Goal: Navigation & Orientation: Find specific page/section

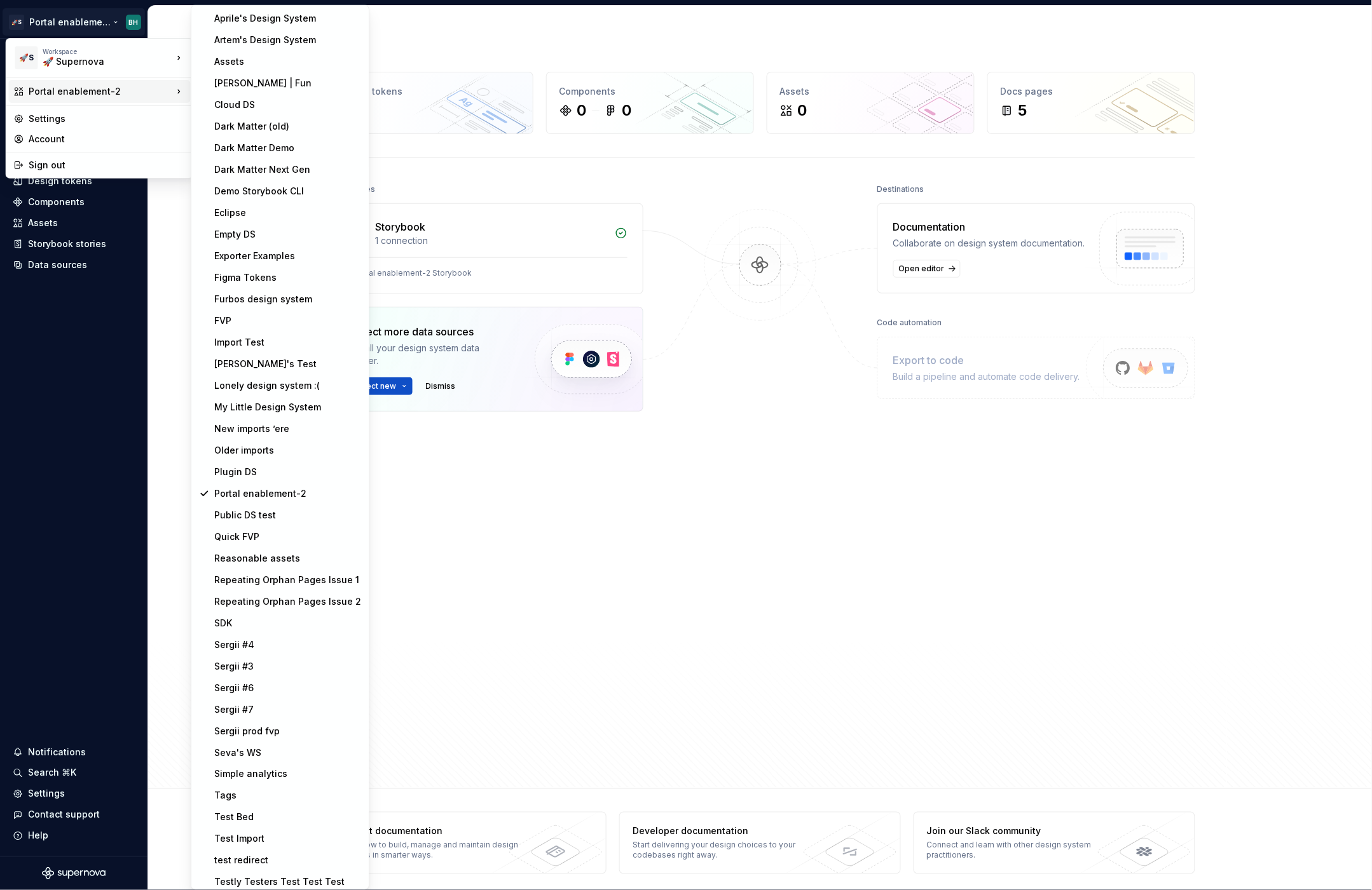
click at [588, 494] on html "🚀S Portal enablement-2 BH Home Documentation Analytics Code automation Design s…" at bounding box center [686, 445] width 1372 height 890
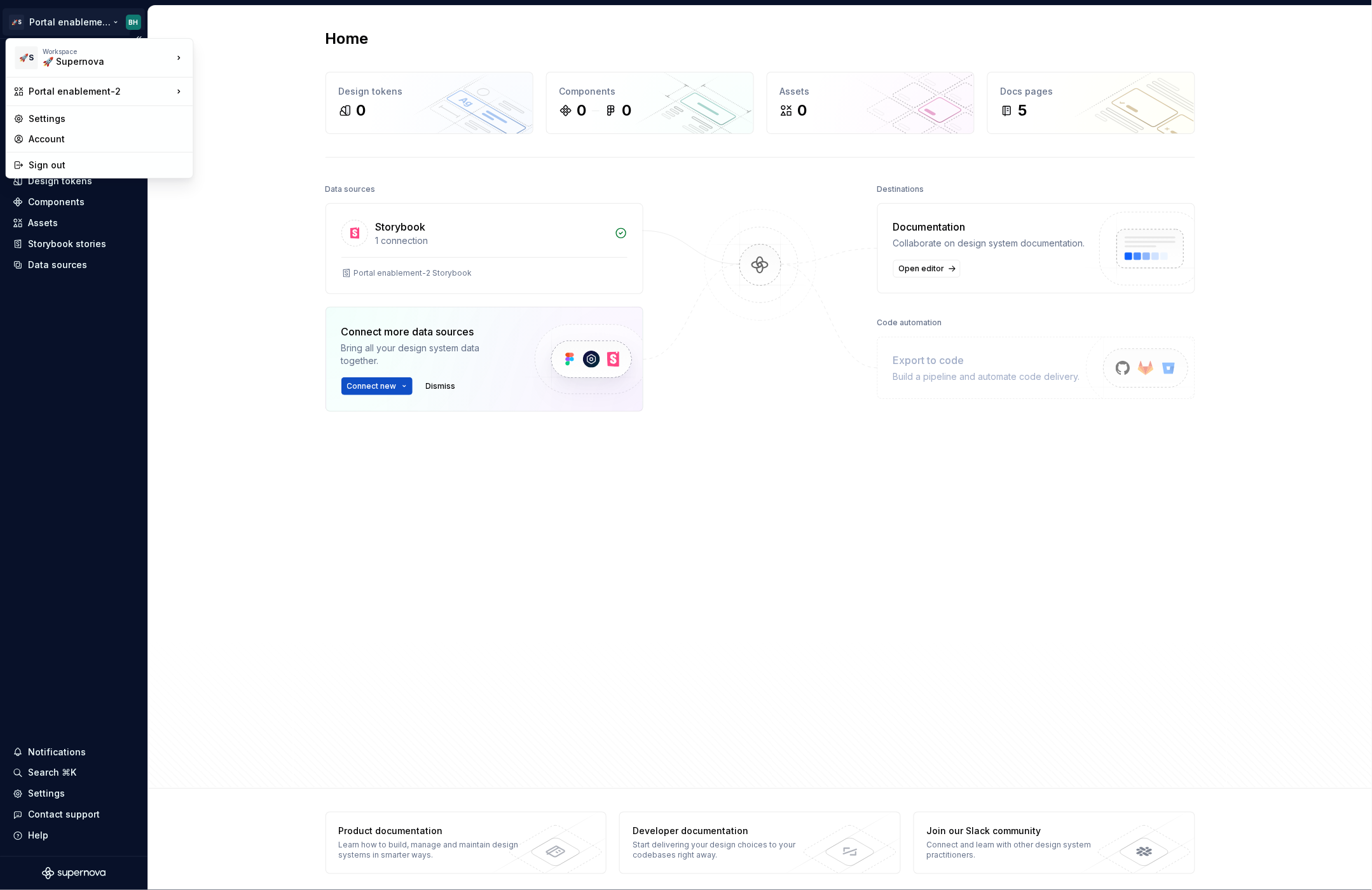
click at [104, 21] on html "🚀S Portal enablement-2 BH Home Documentation Analytics Code automation Design s…" at bounding box center [686, 445] width 1372 height 890
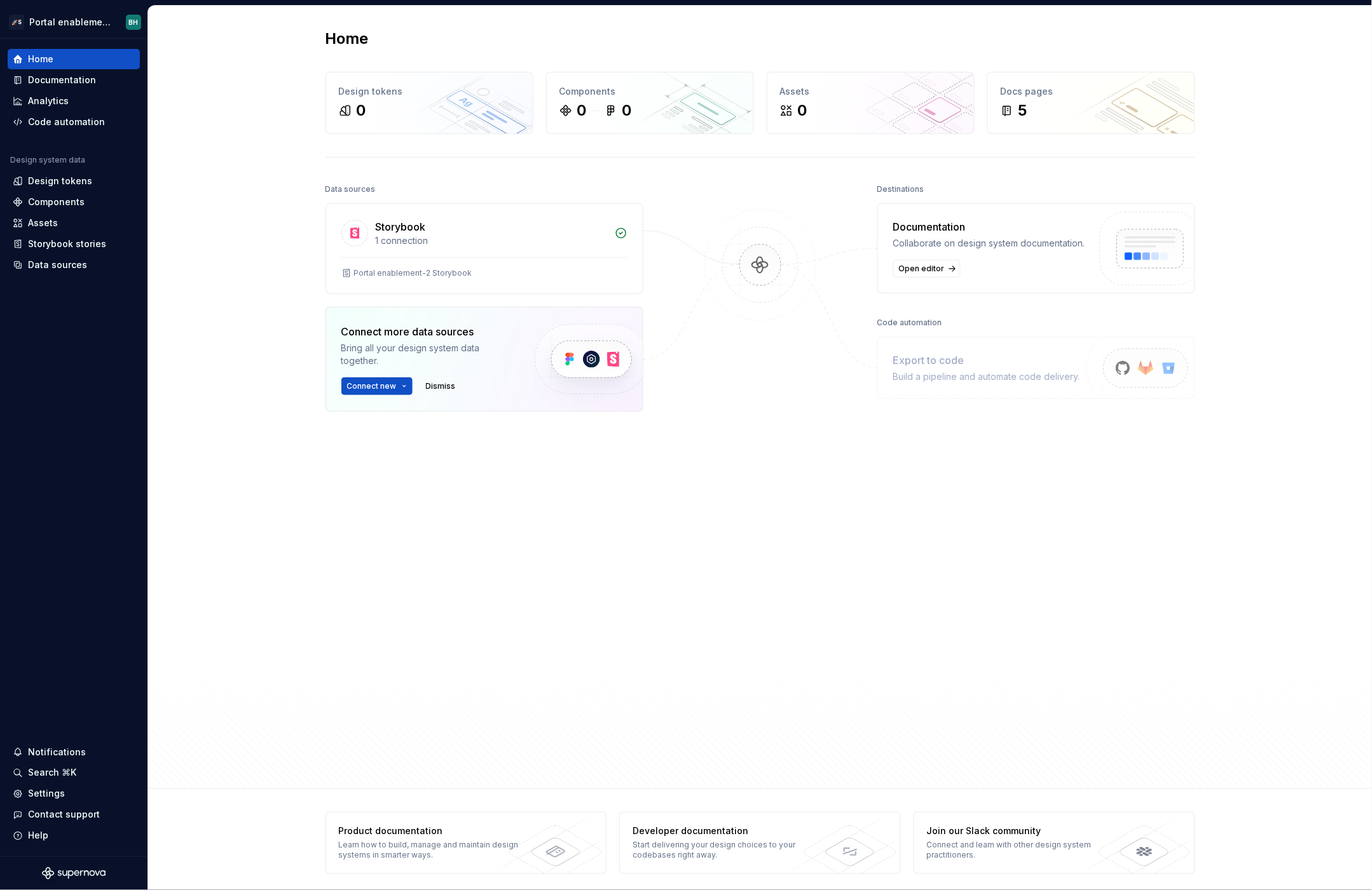
drag, startPoint x: 239, startPoint y: 250, endPoint x: 216, endPoint y: 242, distance: 24.4
click at [240, 250] on html "🚀S Portal enablement-2 BH Home Documentation Analytics Code automation Design s…" at bounding box center [686, 445] width 1372 height 890
click at [57, 56] on div "Home" at bounding box center [74, 59] width 122 height 13
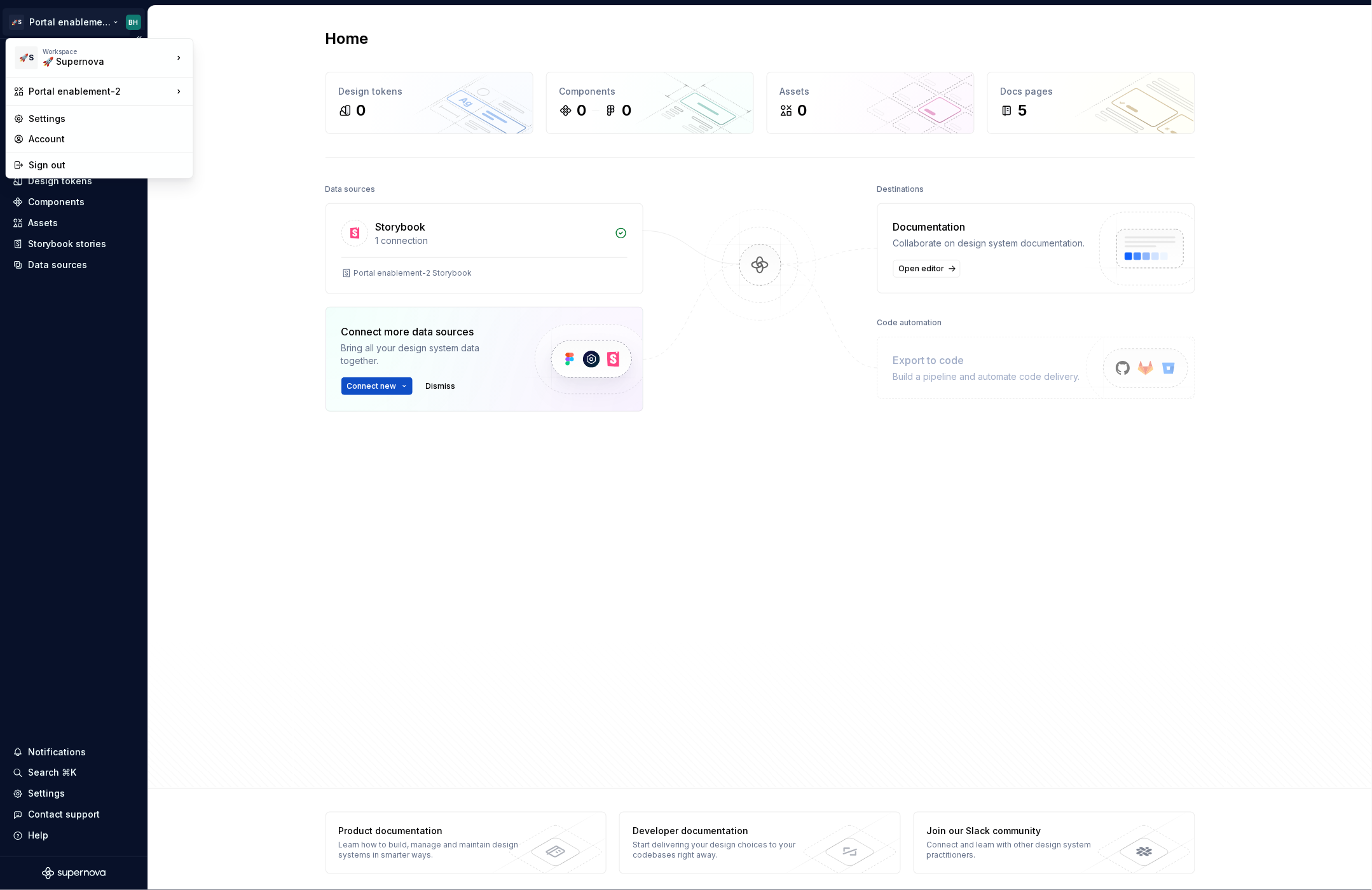
click at [87, 18] on html "🚀S Portal enablement-2 BH Home Documentation Analytics Code automation Design s…" at bounding box center [686, 445] width 1372 height 890
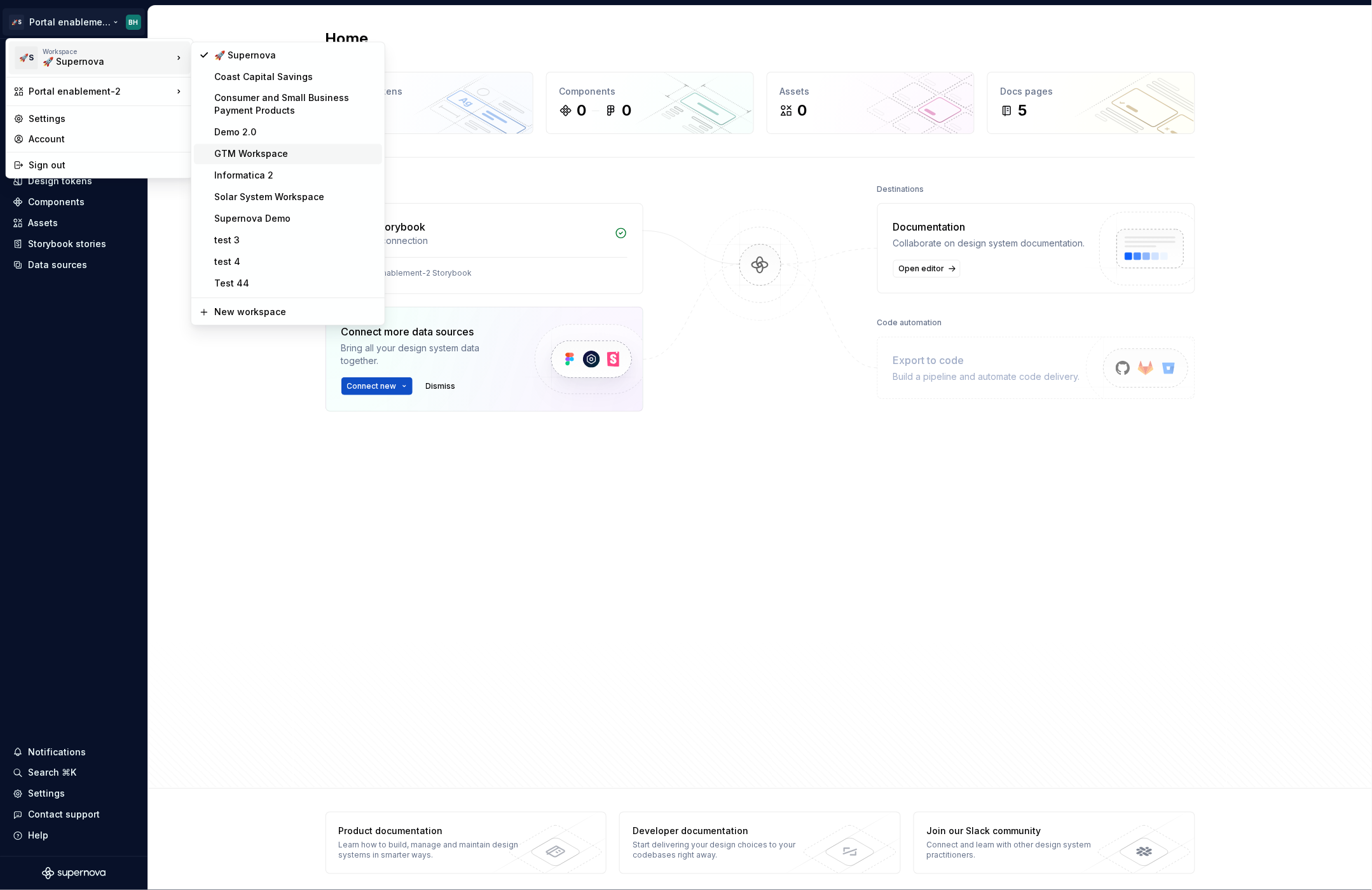
click at [256, 156] on div "GTM Workspace" at bounding box center [295, 154] width 163 height 13
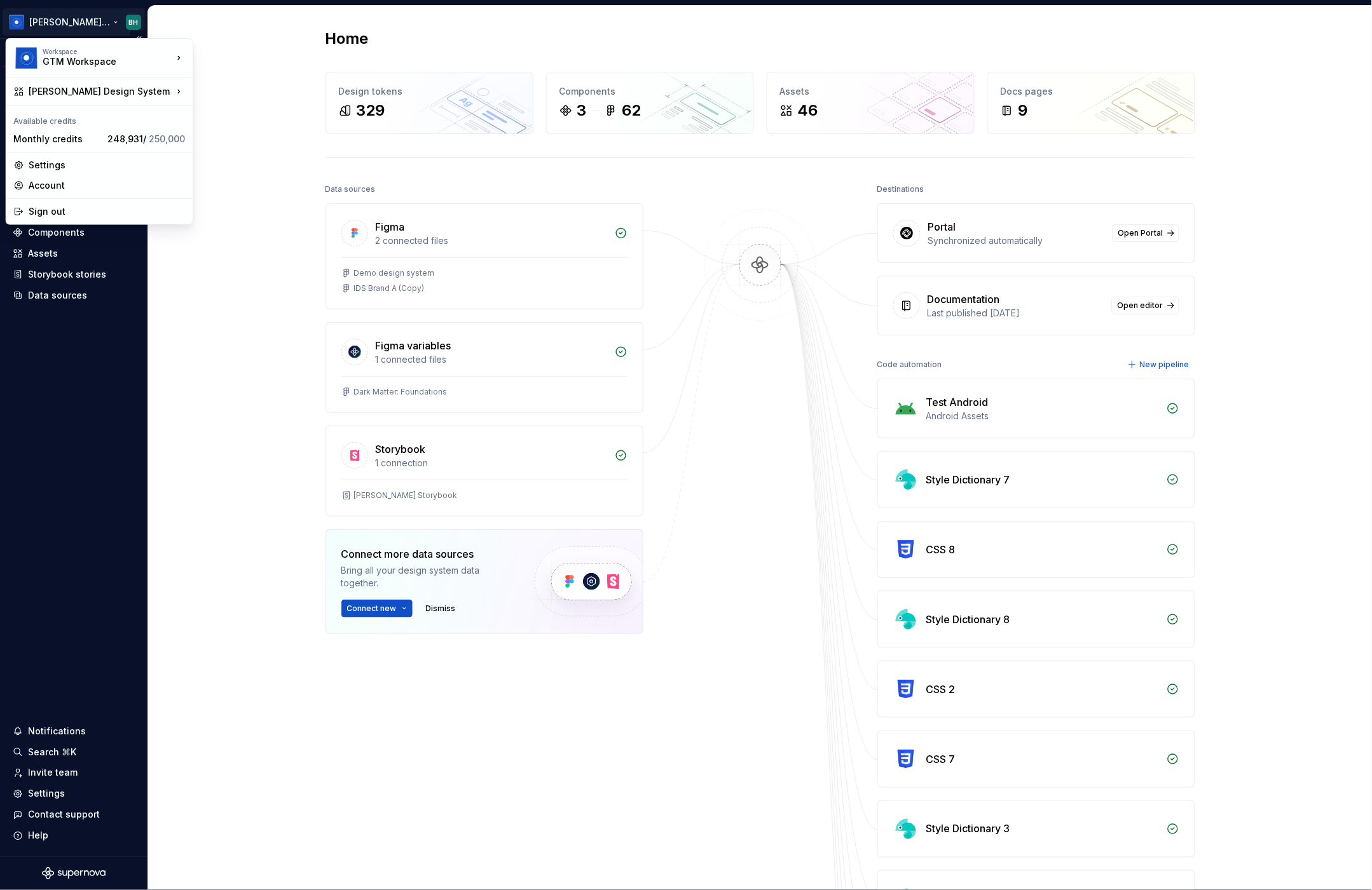
click at [98, 23] on html "[PERSON_NAME] Design System BH Version Current draft Home Documentation Analyti…" at bounding box center [686, 445] width 1372 height 890
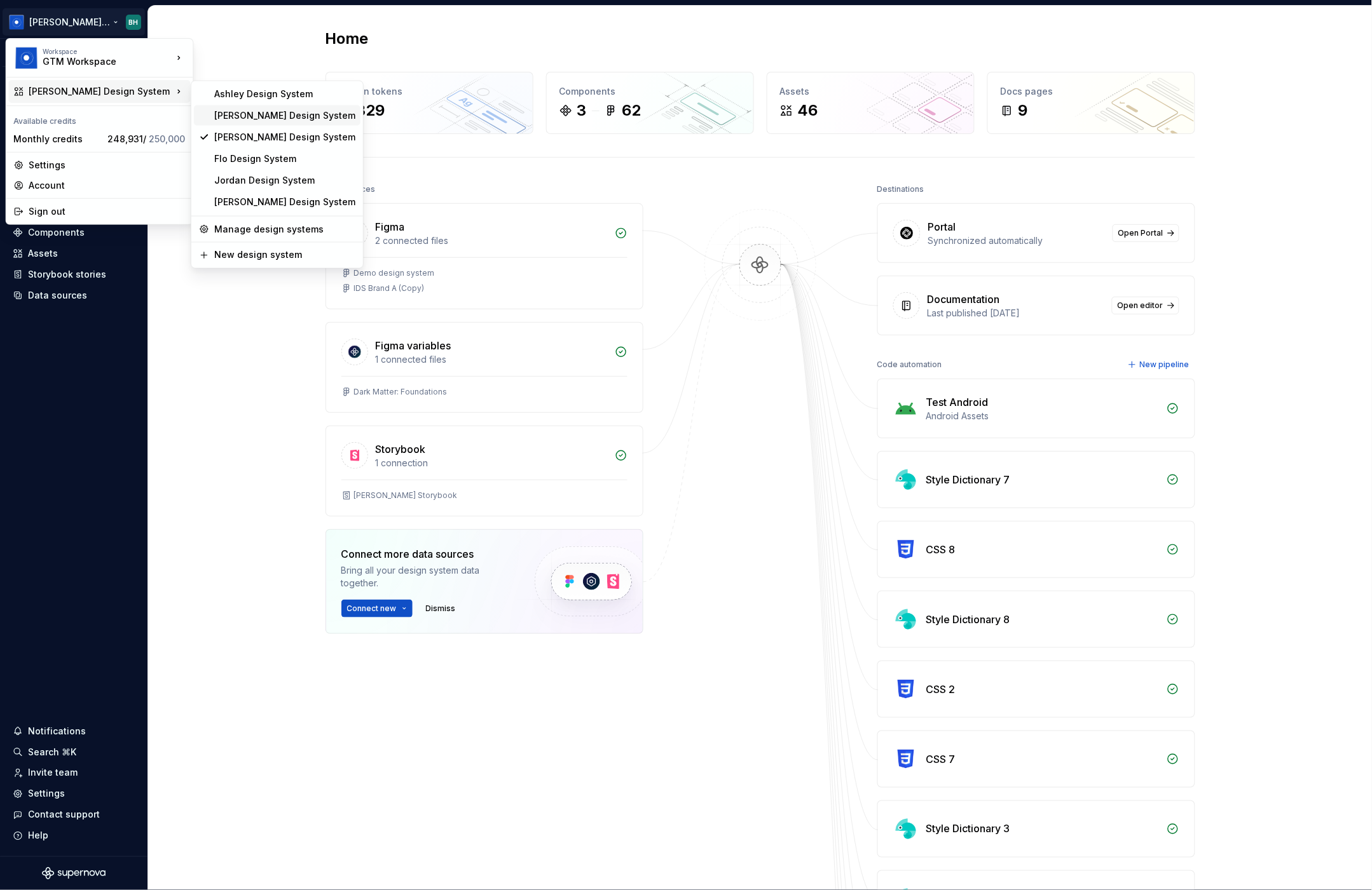
click at [256, 111] on div "[PERSON_NAME] Design System" at bounding box center [284, 116] width 141 height 13
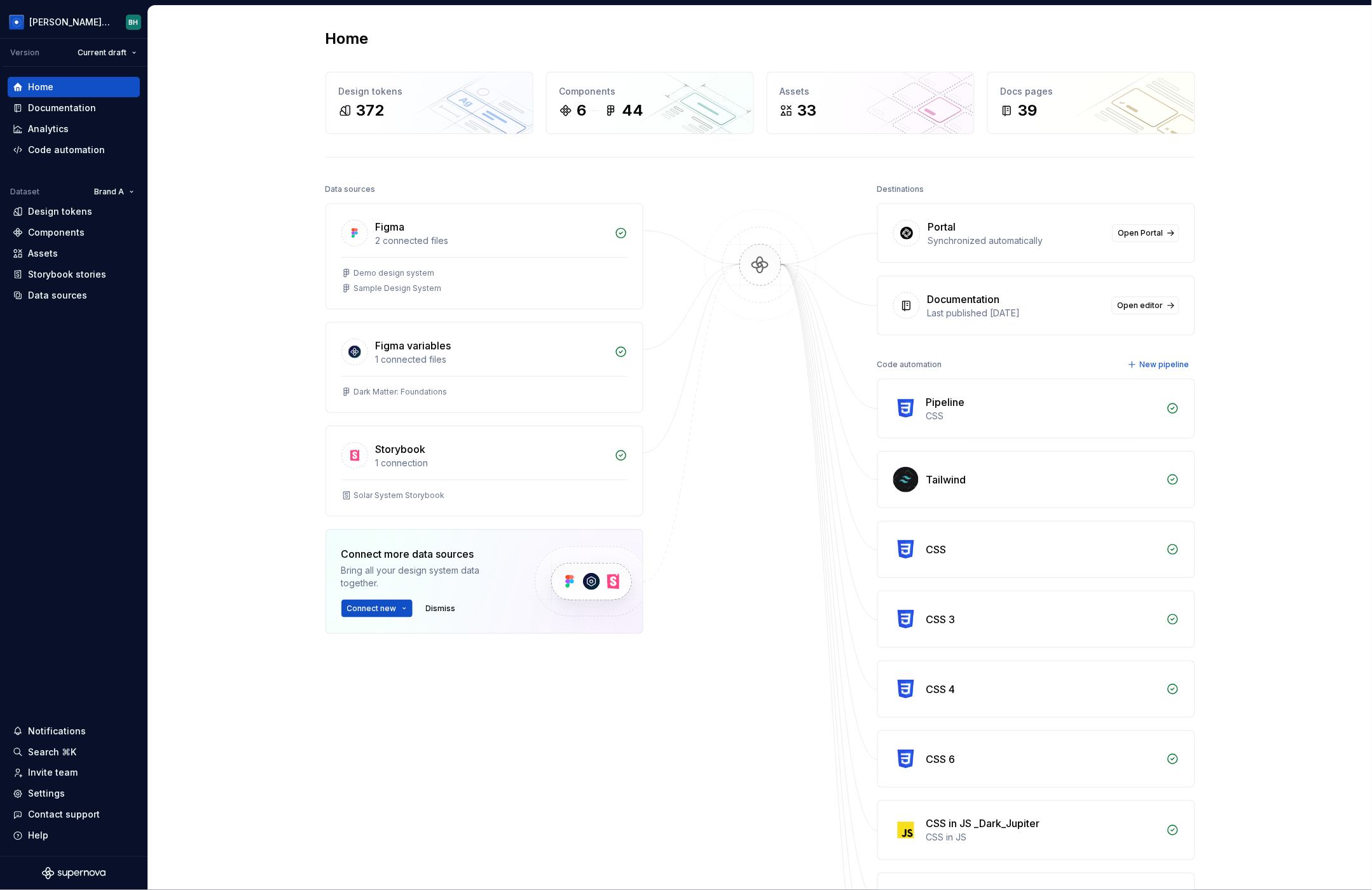
click at [762, 238] on img at bounding box center [761, 277] width 124 height 138
